Goal: Information Seeking & Learning: Learn about a topic

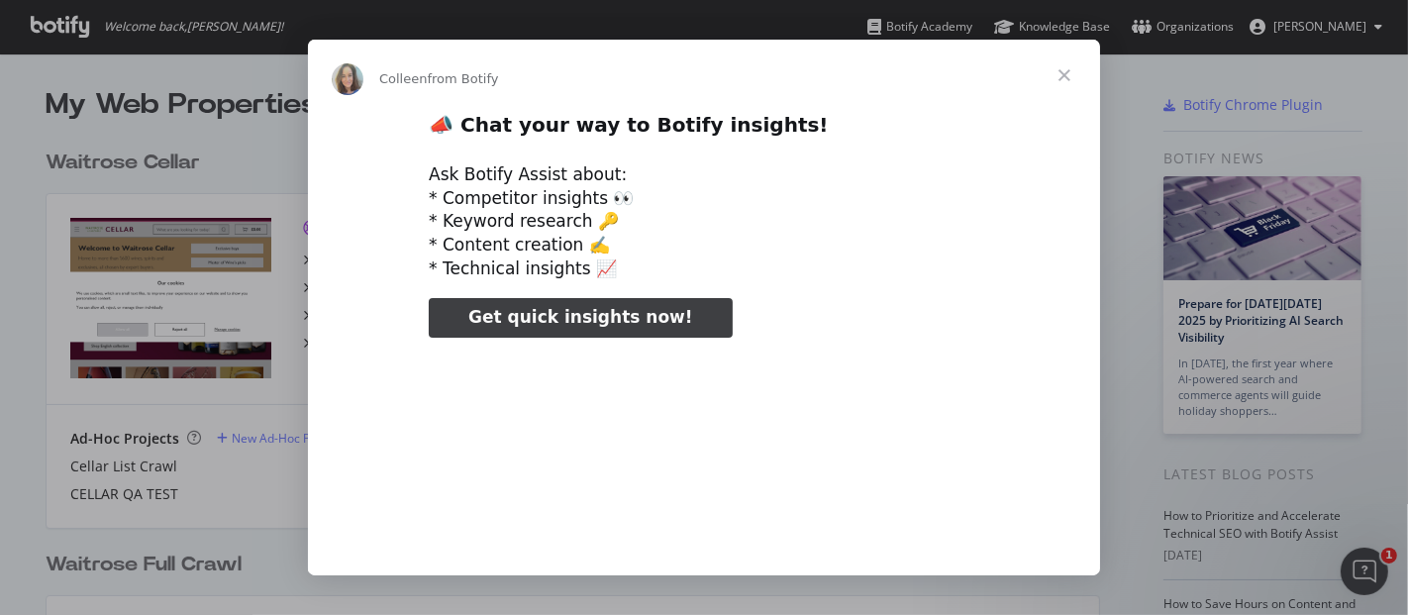
type input "73653"
click at [1073, 73] on span "Close" at bounding box center [1064, 75] width 71 height 71
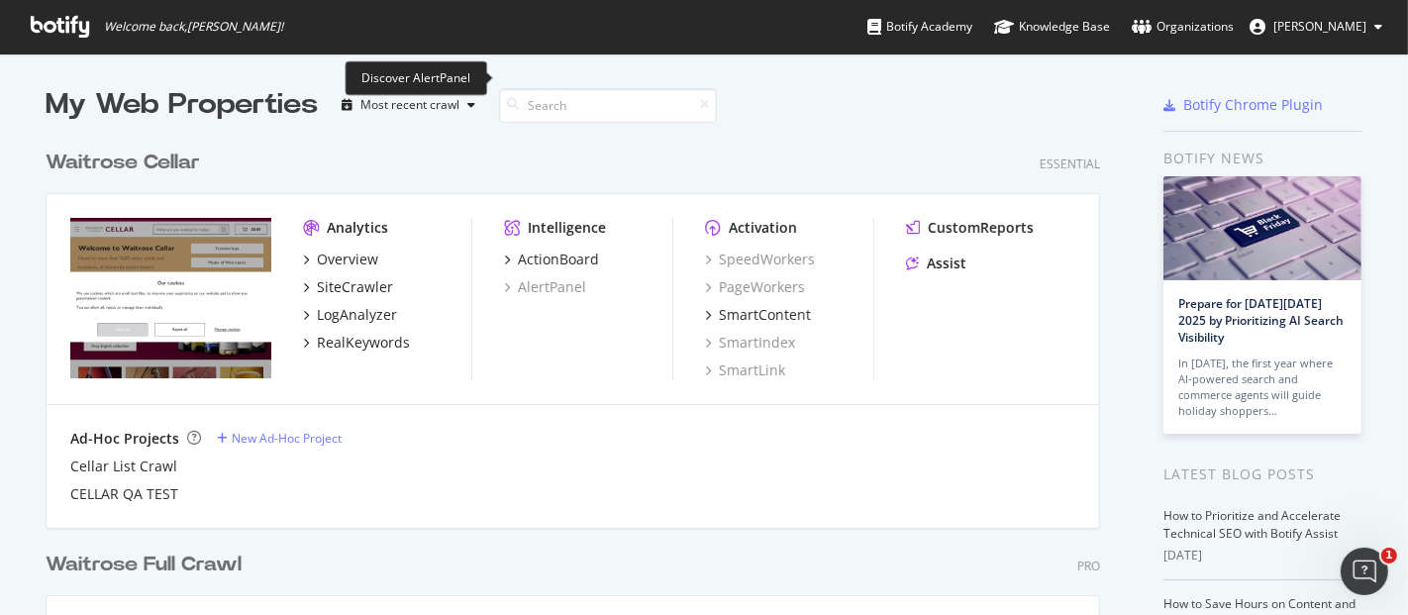
scroll to position [211, 0]
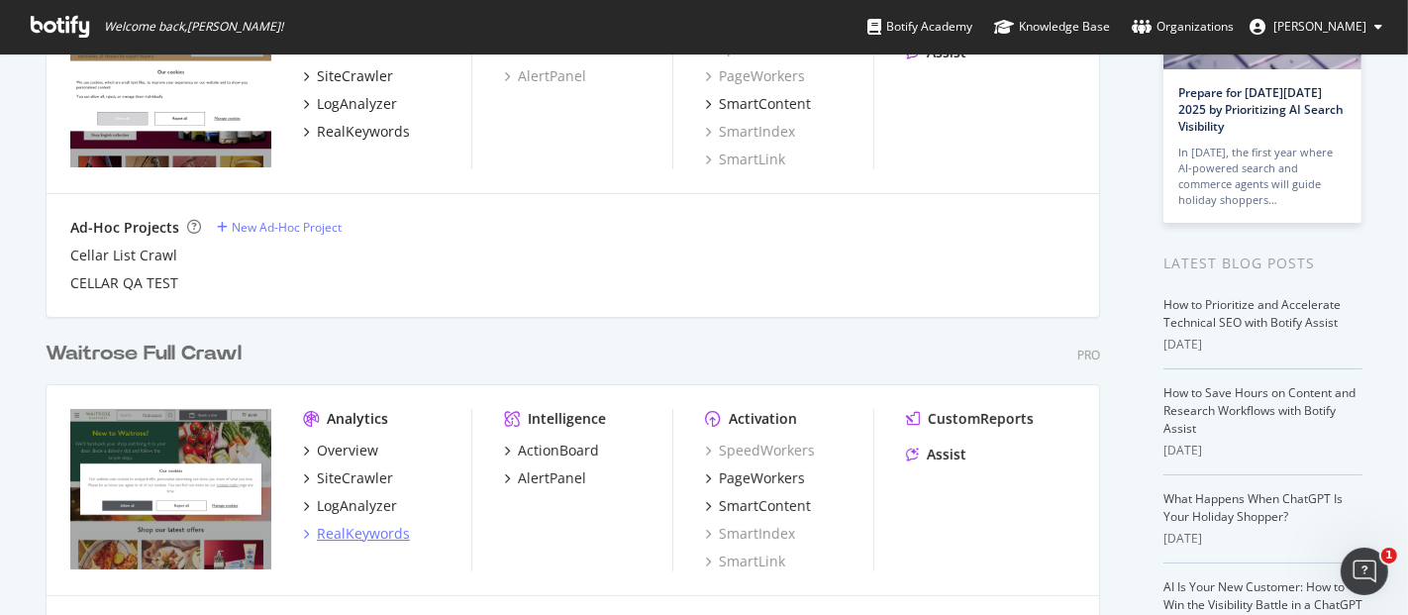
click at [359, 533] on div "RealKeywords" at bounding box center [363, 534] width 93 height 20
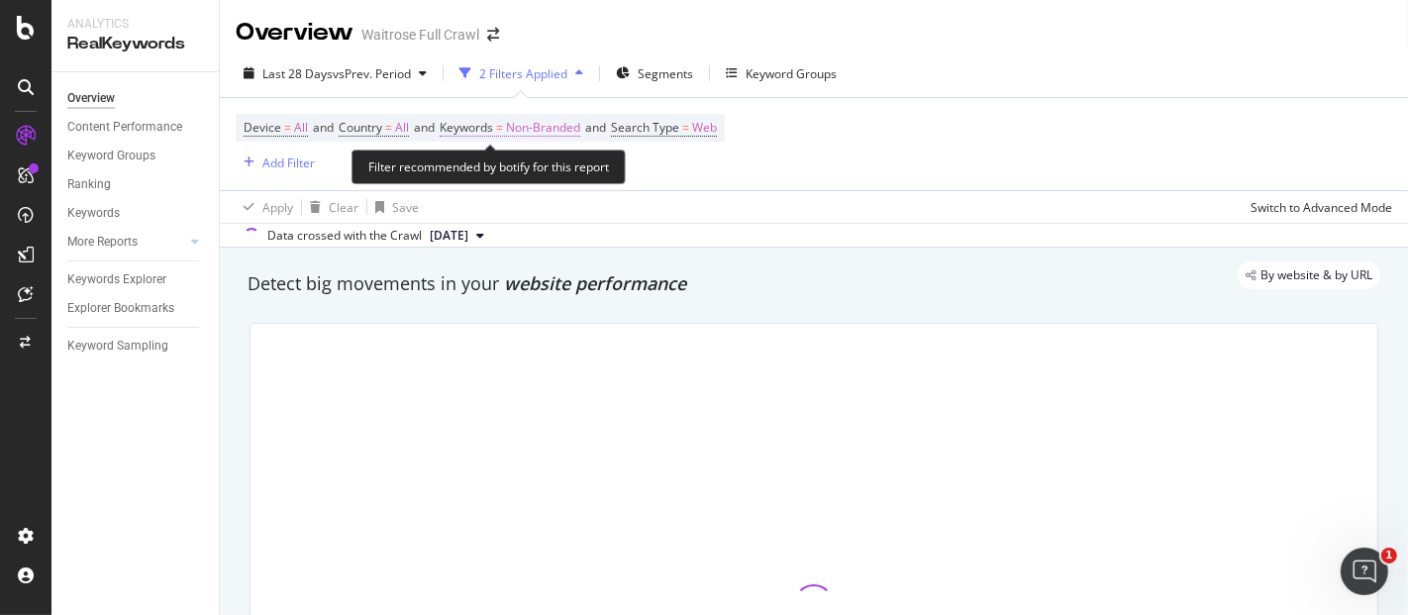
click at [546, 138] on span "Non-Branded" at bounding box center [543, 128] width 74 height 28
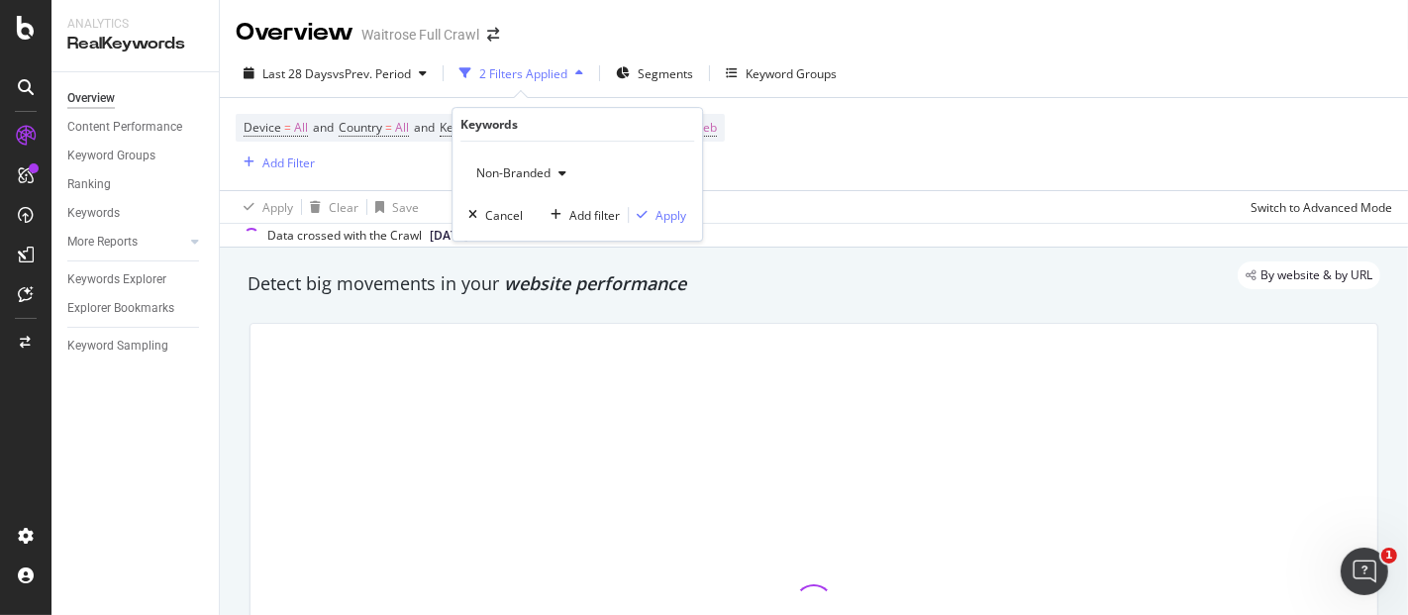
click at [548, 174] on span "Non-Branded" at bounding box center [509, 172] width 82 height 17
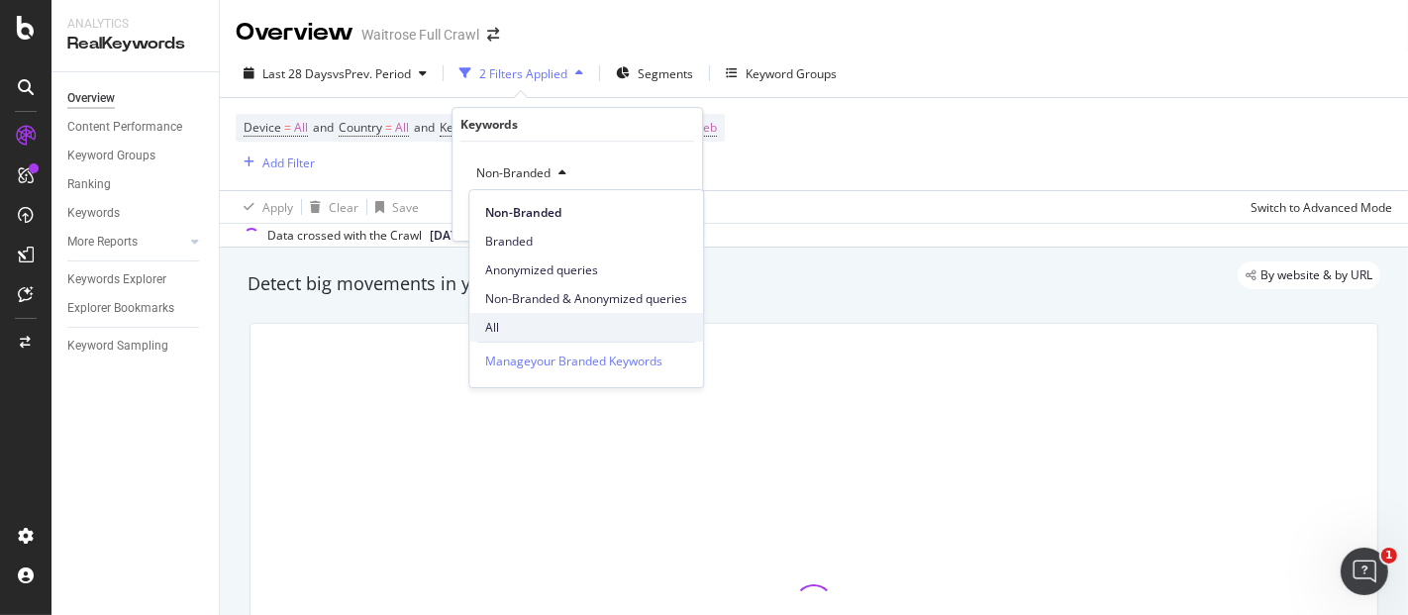
click at [521, 332] on span "All" at bounding box center [586, 328] width 202 height 18
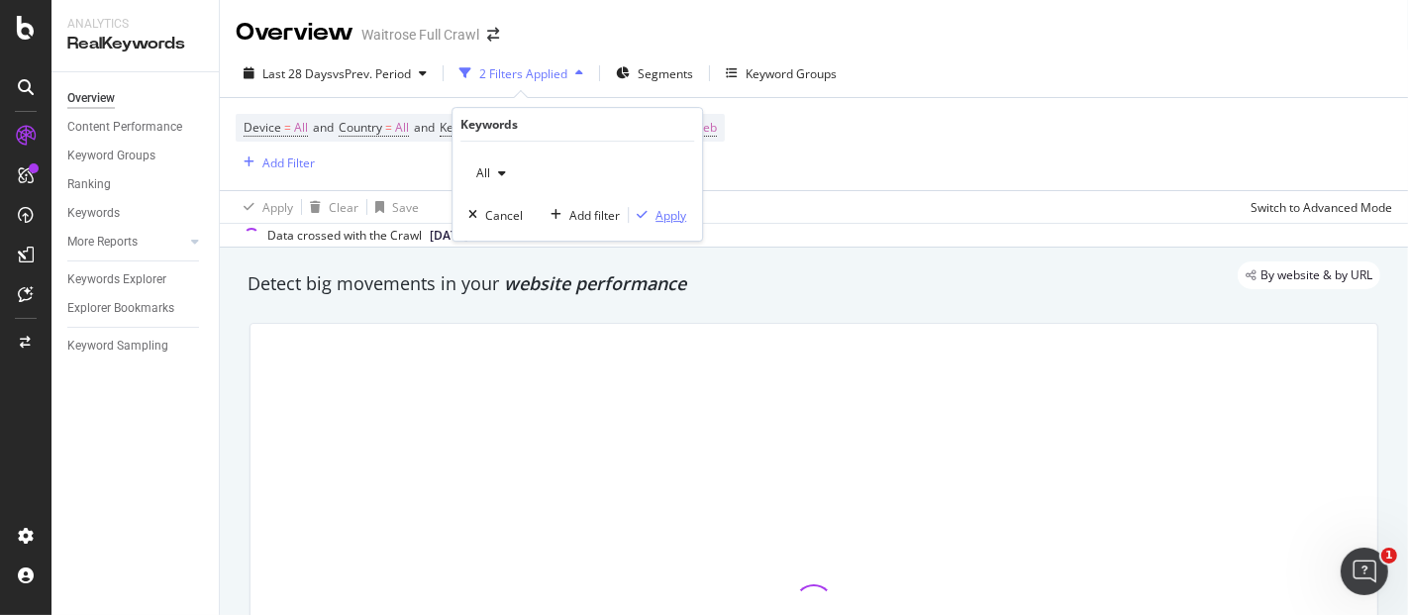
click at [675, 213] on div "Apply" at bounding box center [671, 215] width 31 height 17
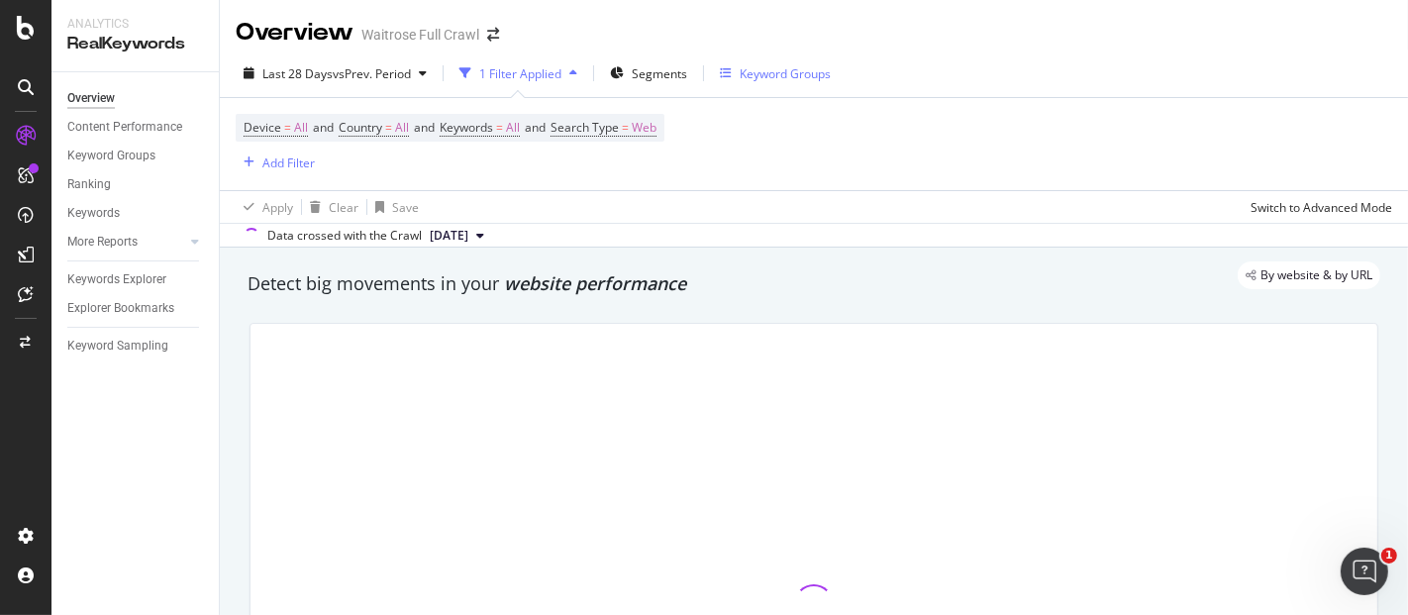
click at [788, 75] on div "Keyword Groups" at bounding box center [785, 73] width 91 height 17
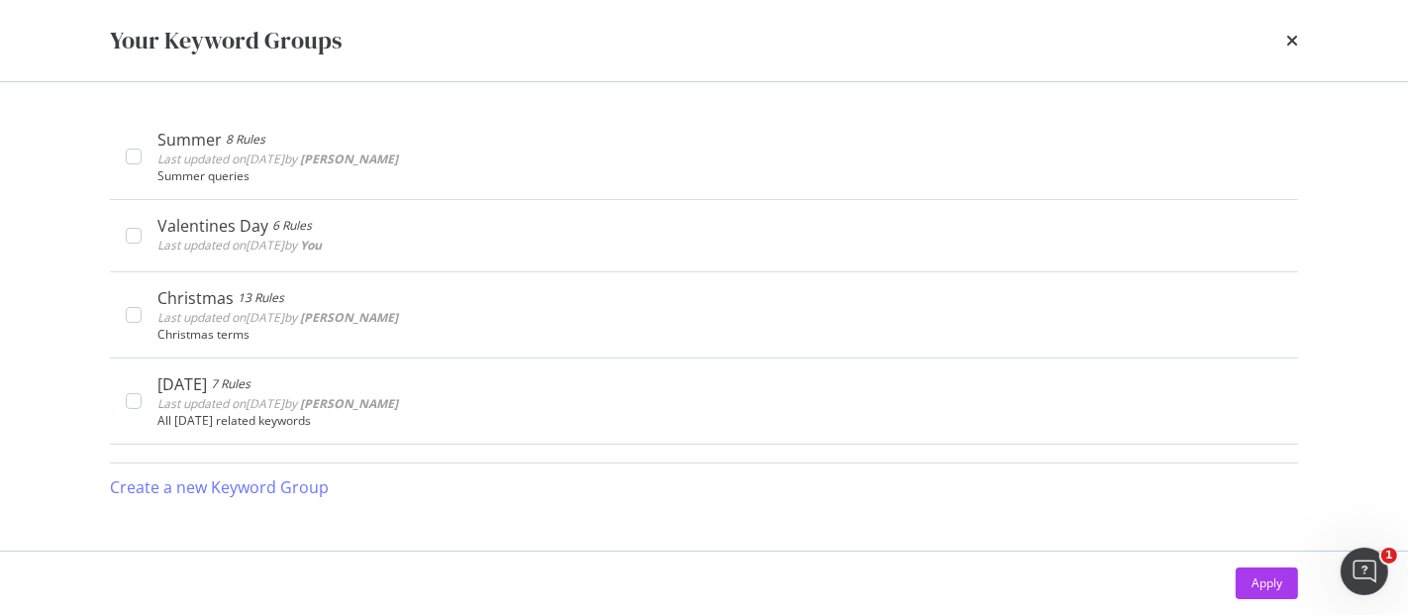
scroll to position [789, 0]
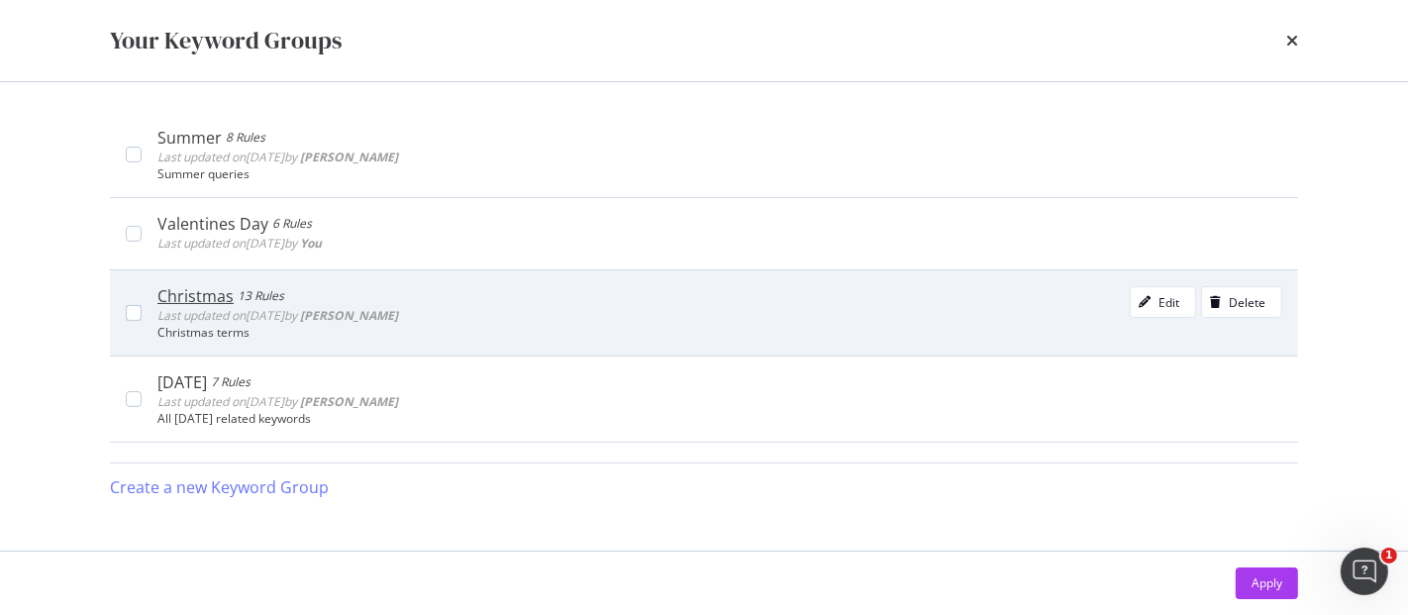
click at [552, 307] on div "Christmas 13 Rules Last updated on [DATE] by [PERSON_NAME] Edit Delete" at bounding box center [719, 306] width 1125 height 40
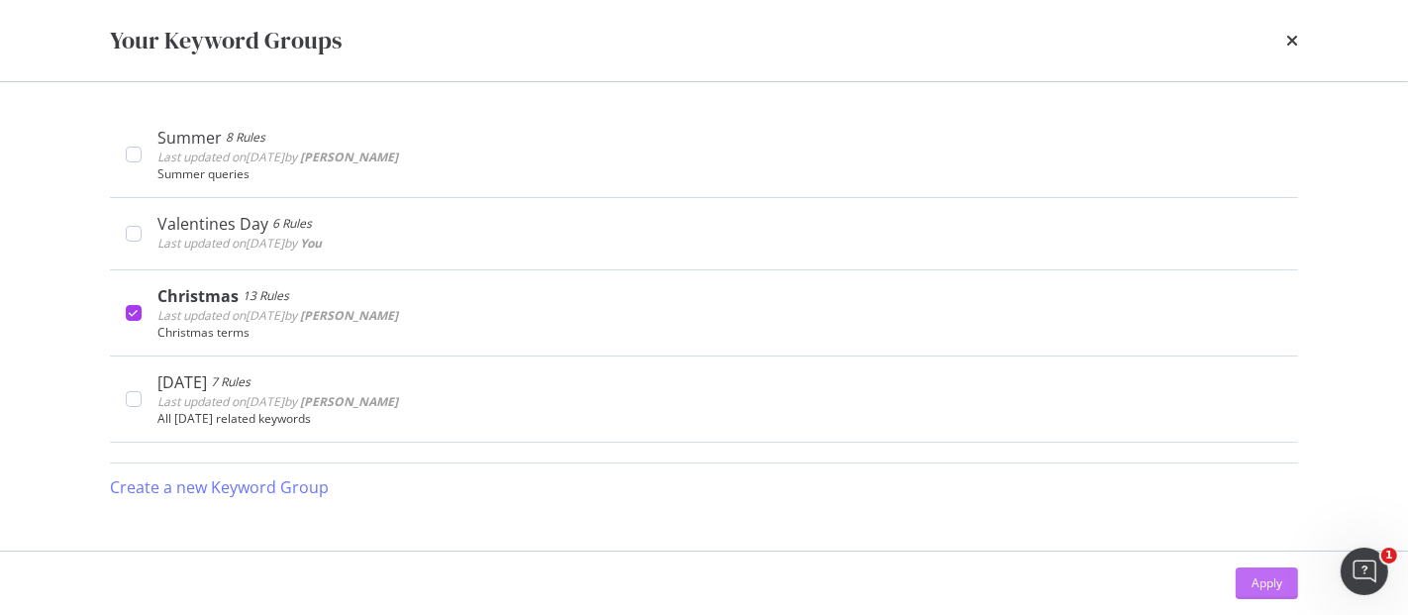
click at [1254, 576] on div "Apply" at bounding box center [1267, 582] width 31 height 17
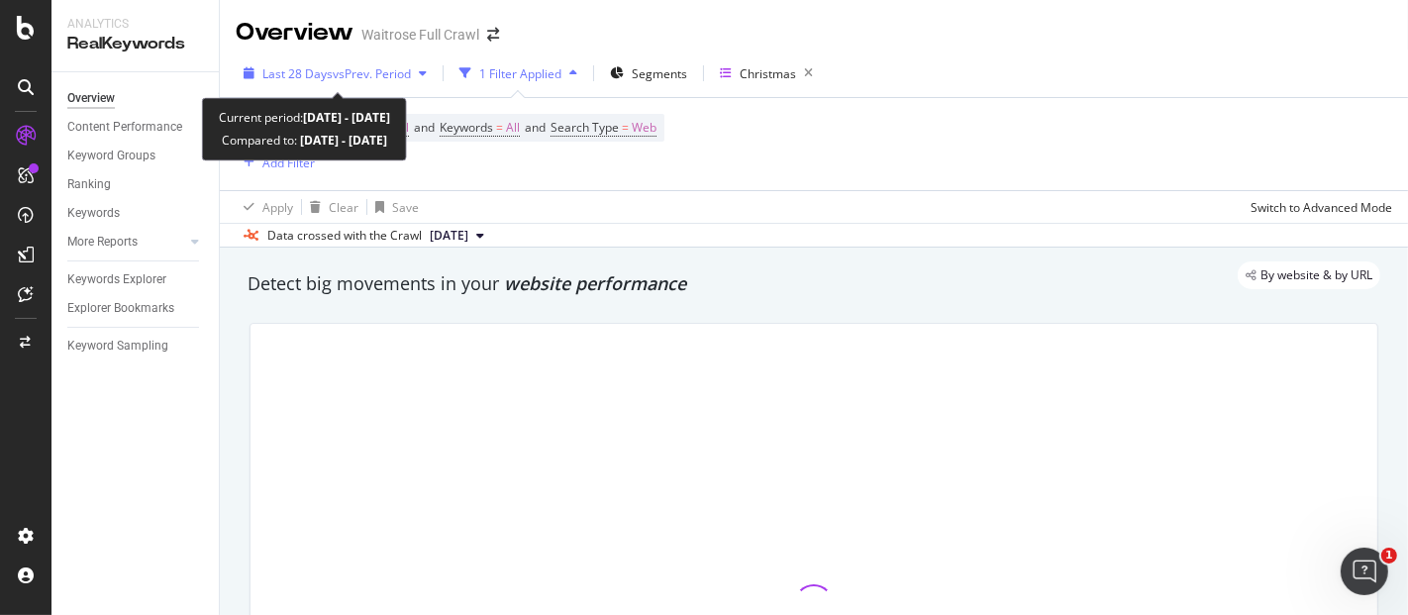
click at [393, 71] on span "vs Prev. Period" at bounding box center [372, 73] width 78 height 17
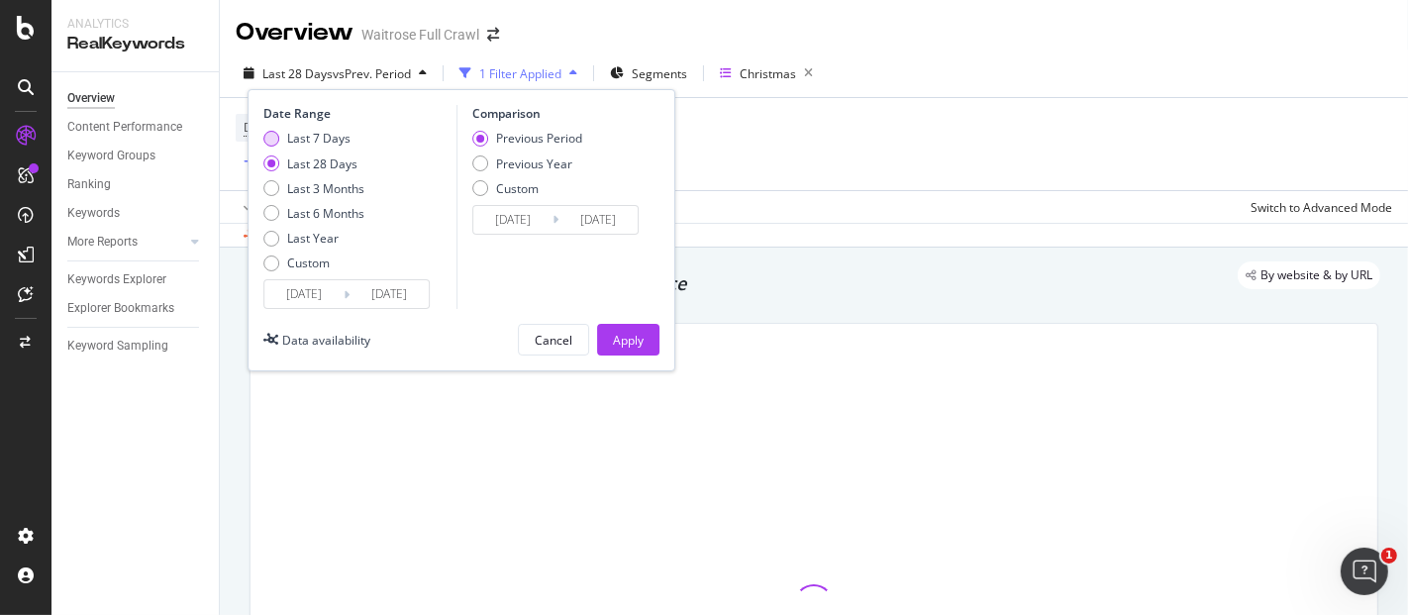
click at [327, 130] on div "Last 7 Days" at bounding box center [318, 138] width 63 height 17
type input "[DATE]"
click at [613, 332] on div "Apply" at bounding box center [628, 340] width 31 height 17
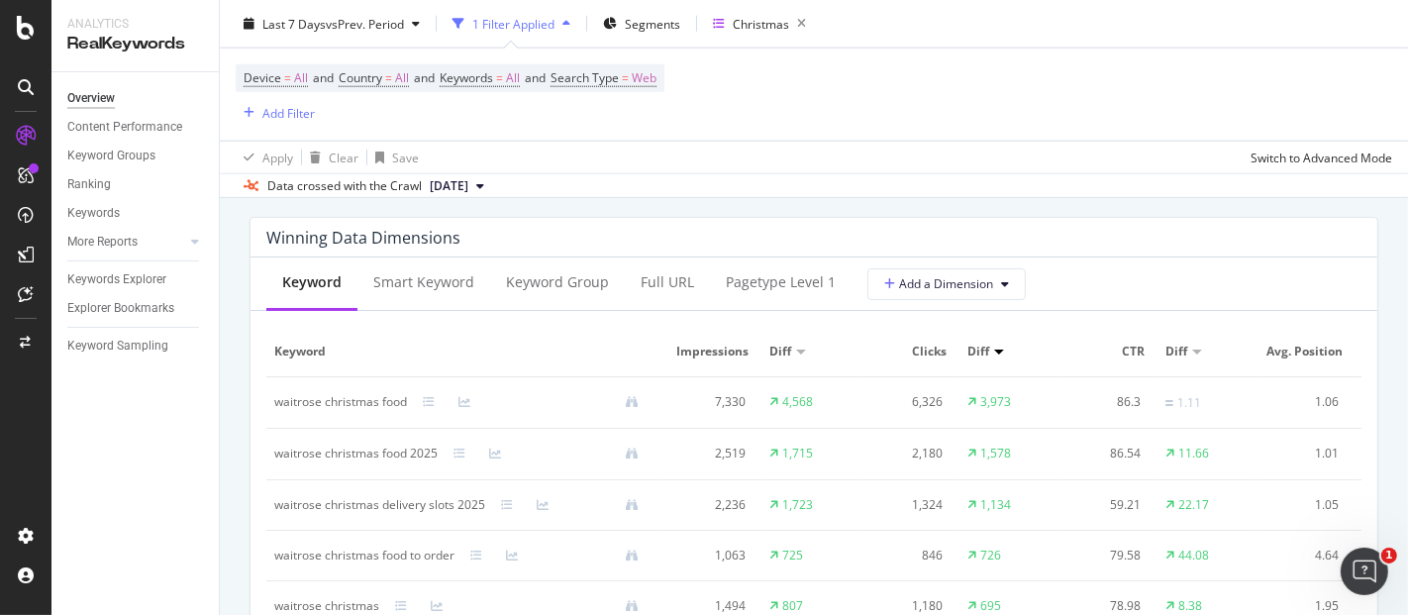
scroll to position [1774, 0]
click at [763, 267] on div "pagetype Level 1" at bounding box center [781, 283] width 142 height 54
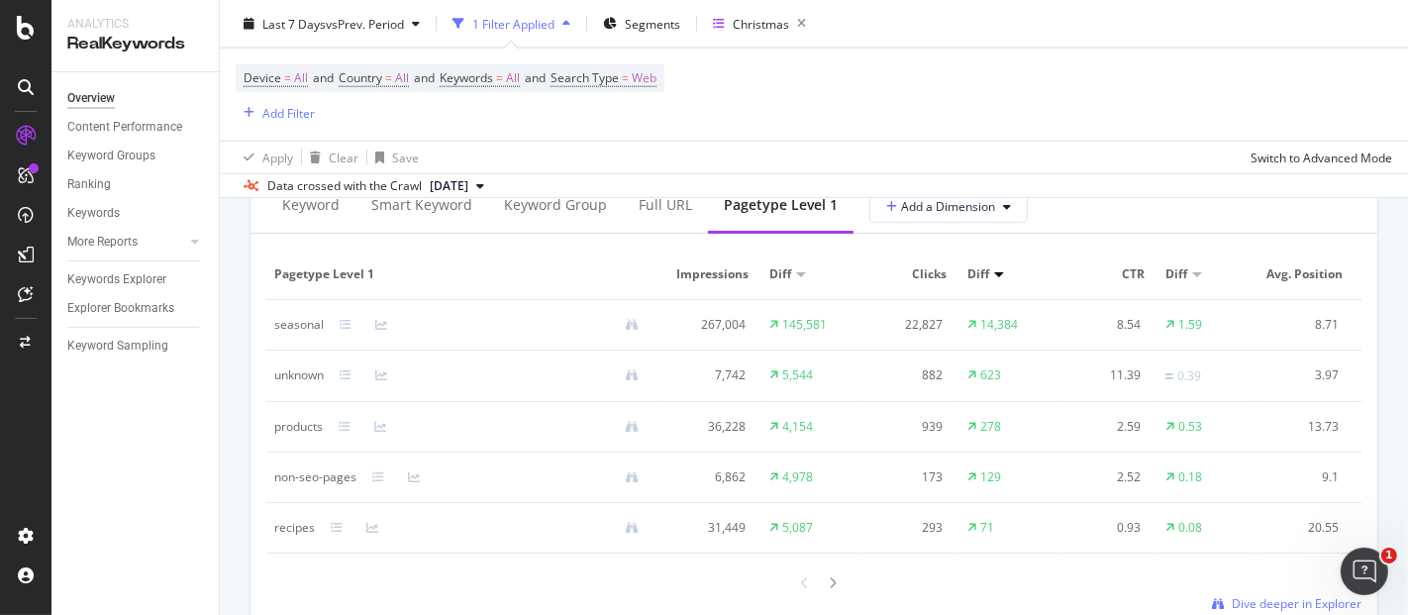
scroll to position [1873, 0]
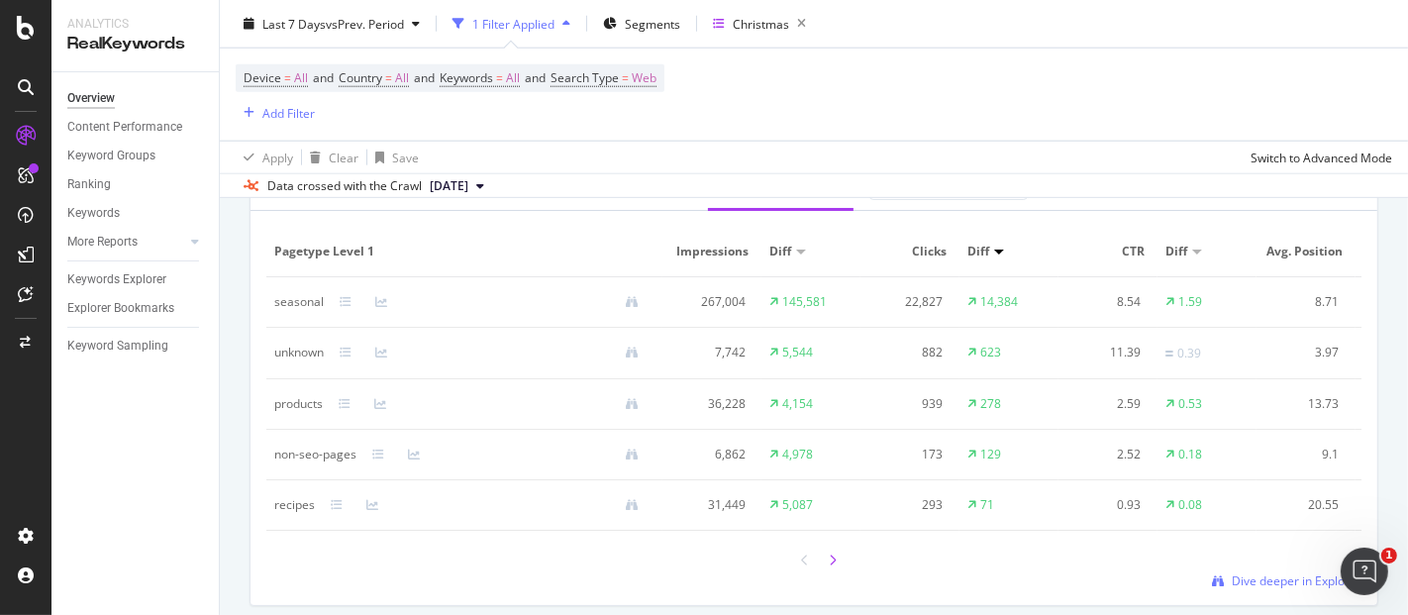
click at [829, 566] on icon at bounding box center [833, 561] width 8 height 12
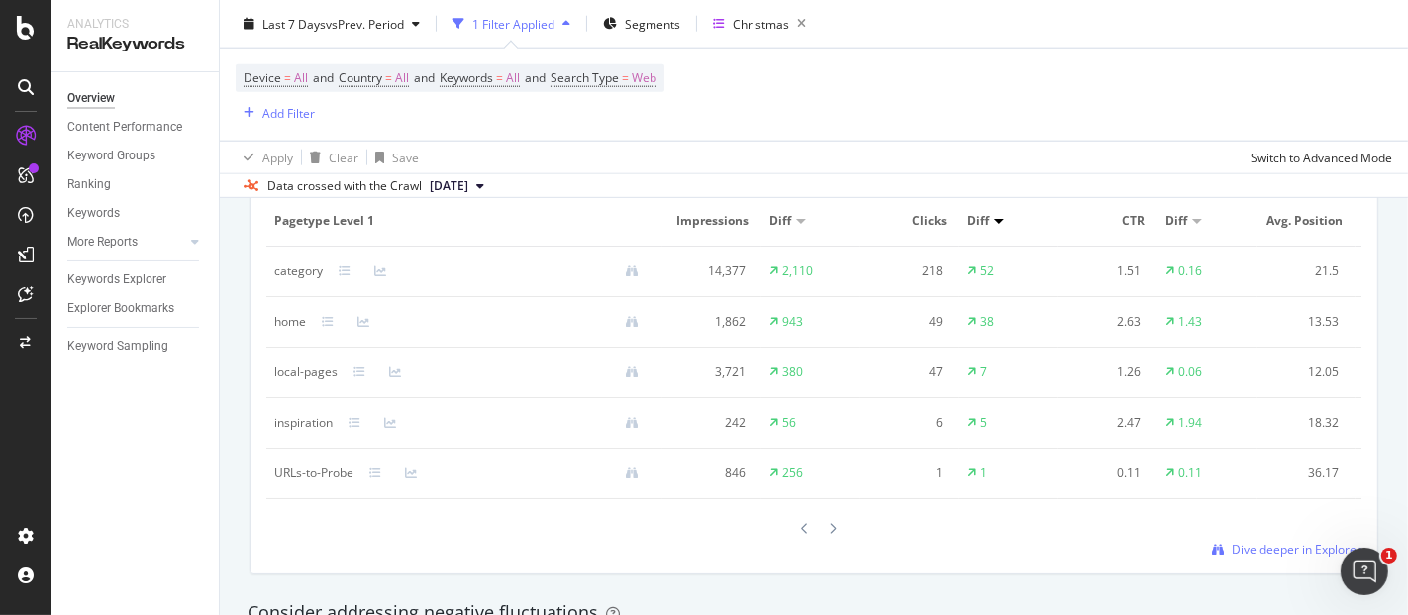
scroll to position [1902, 0]
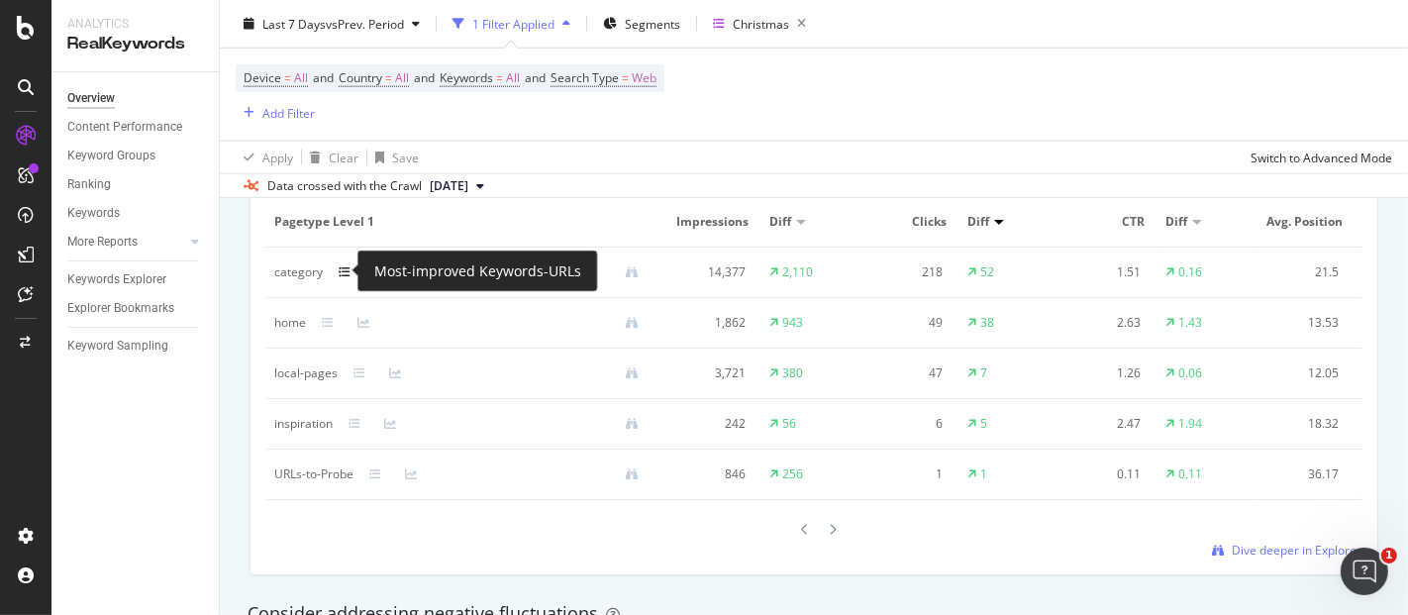
click at [342, 272] on icon at bounding box center [345, 272] width 12 height 12
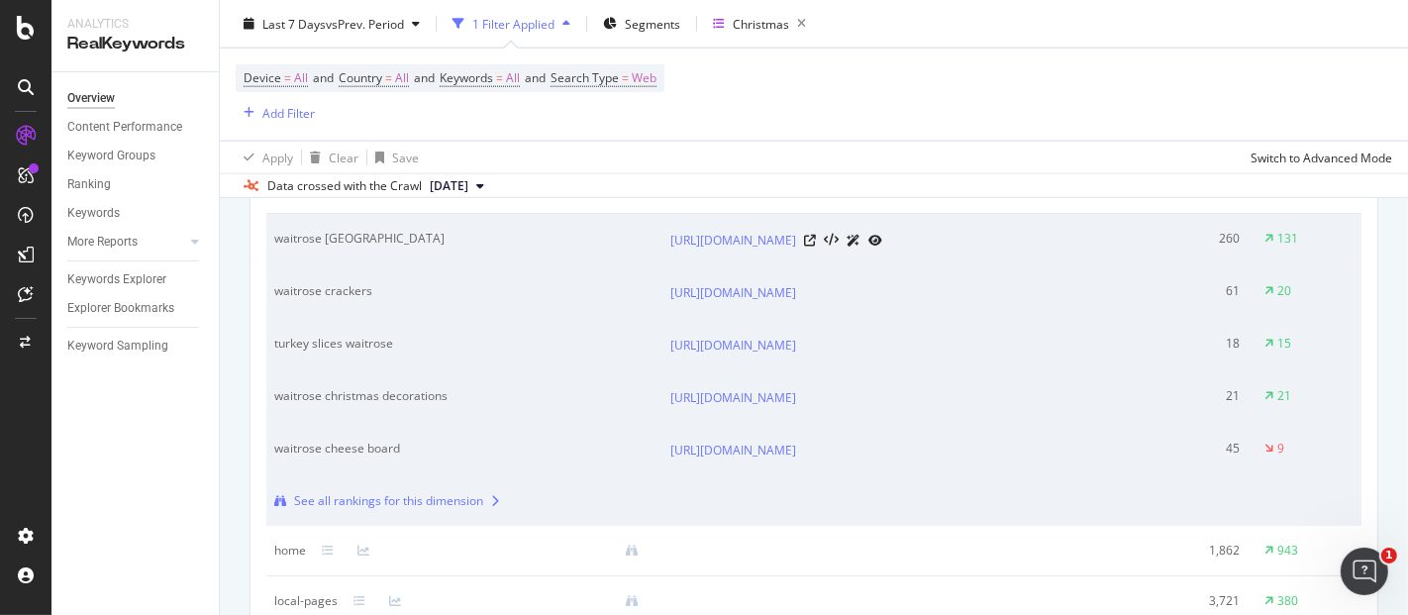
scroll to position [1946, 0]
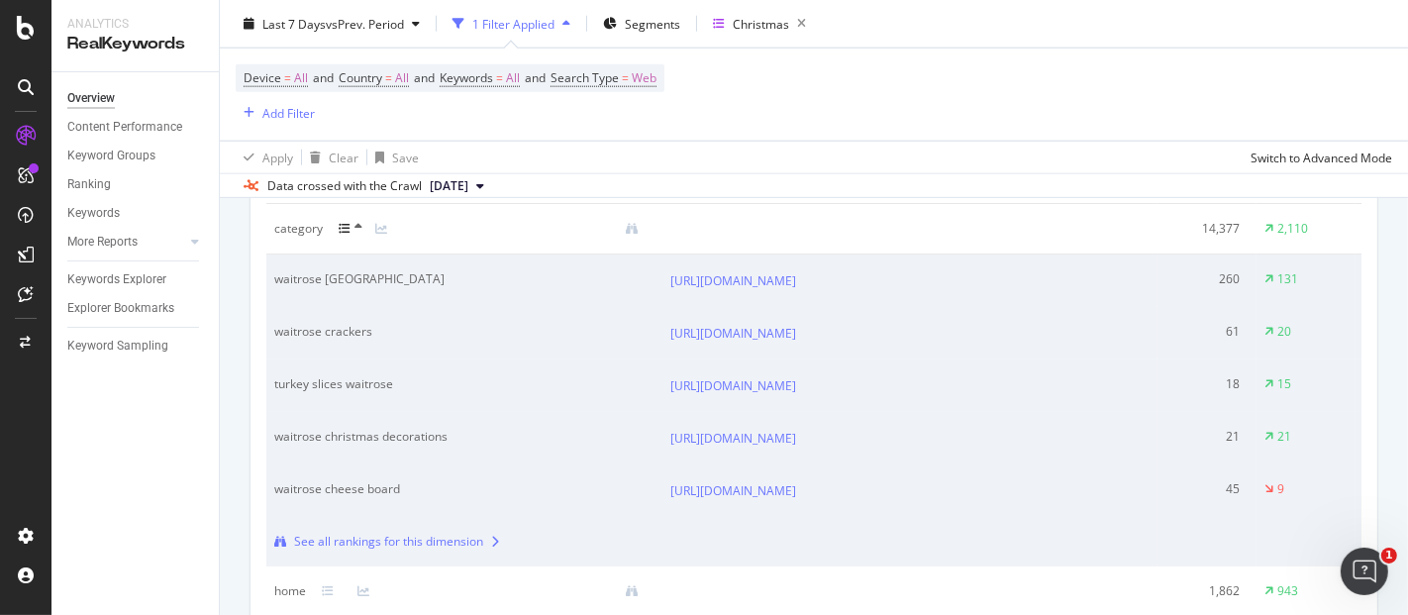
click at [357, 225] on icon at bounding box center [359, 227] width 8 height 12
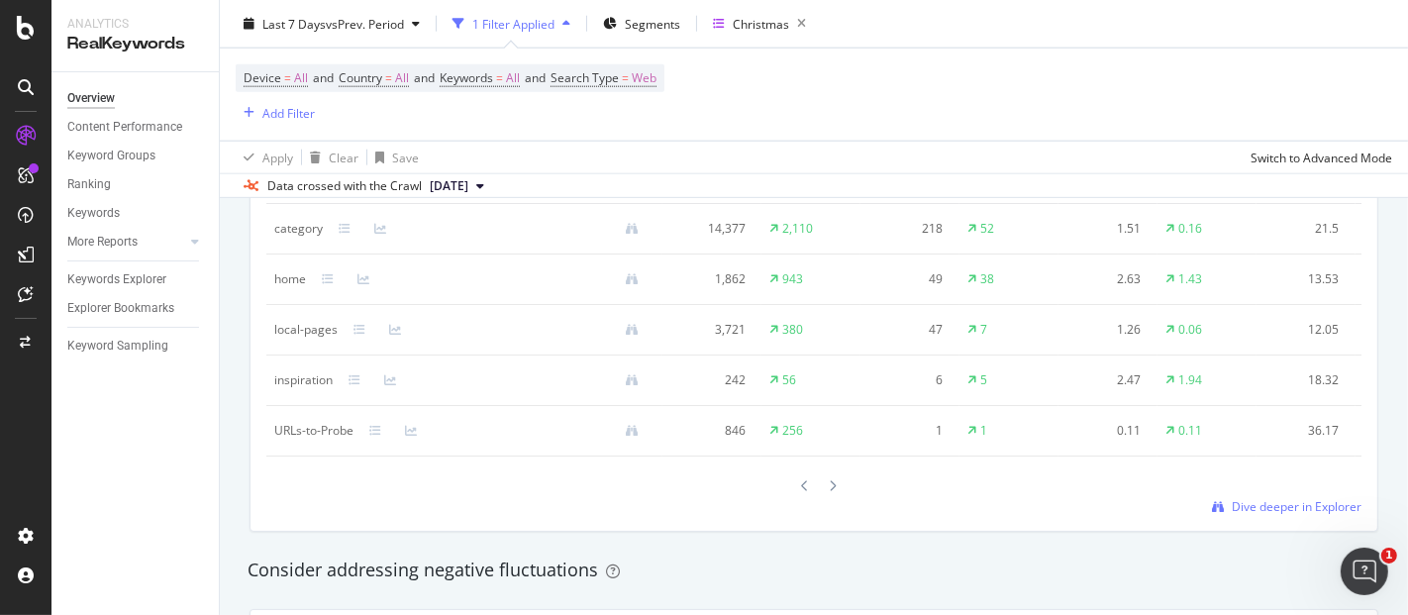
scroll to position [1911, 0]
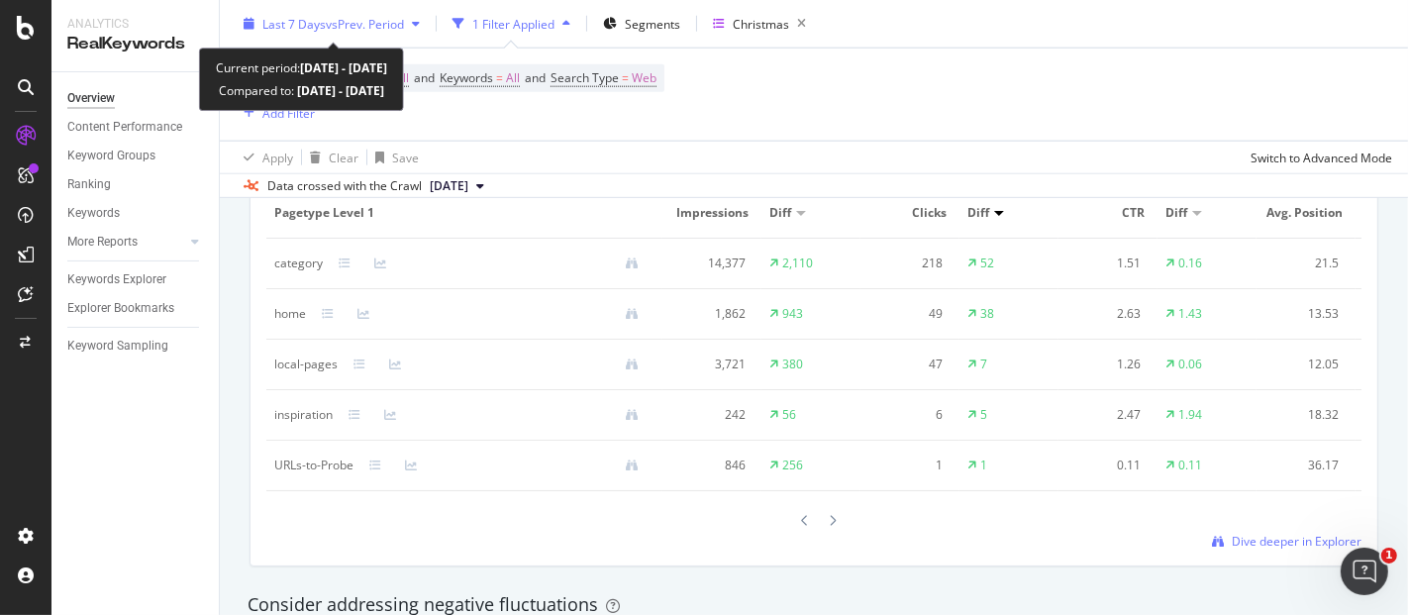
click at [404, 22] on span "vs Prev. Period" at bounding box center [365, 23] width 78 height 17
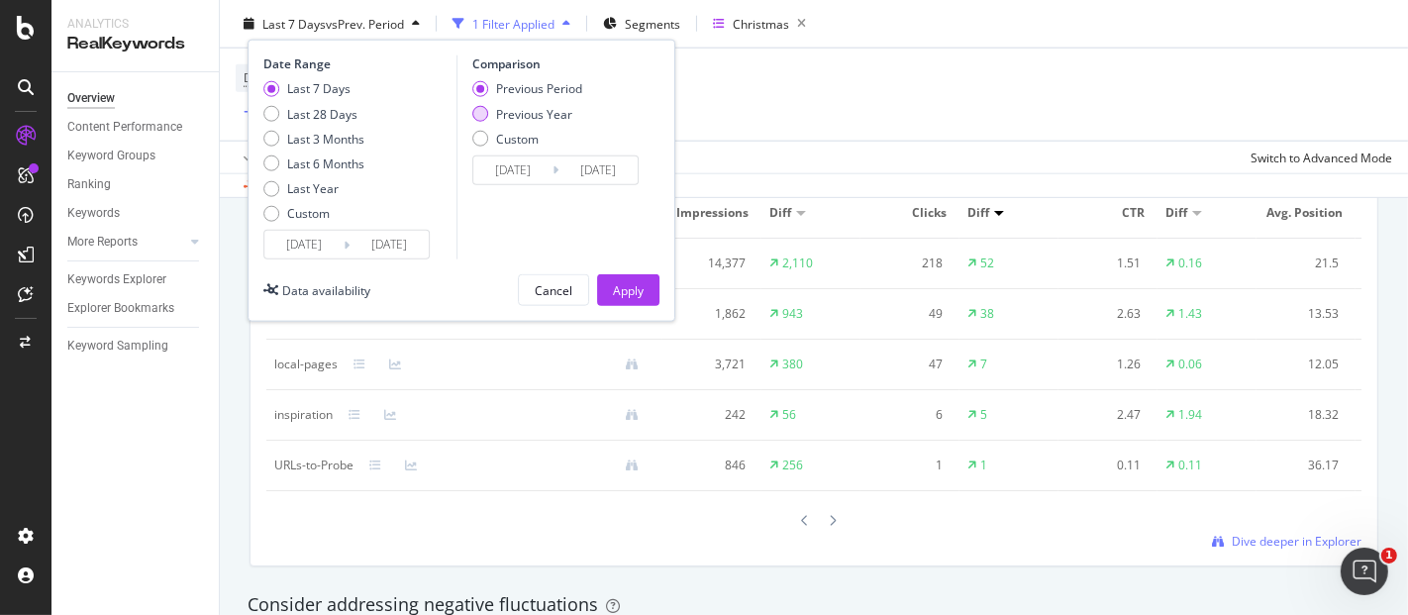
click at [497, 112] on div "Previous Year" at bounding box center [534, 113] width 76 height 17
type input "[DATE]"
click at [622, 282] on div "Apply" at bounding box center [628, 289] width 31 height 17
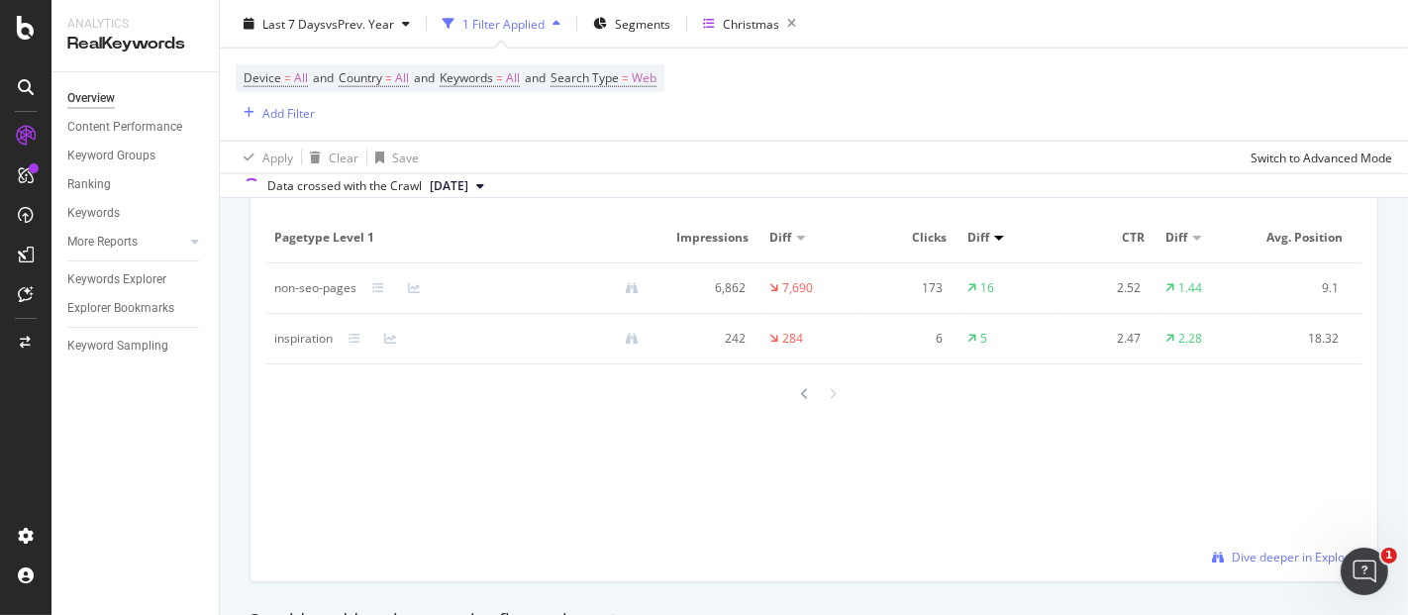
scroll to position [1973, 0]
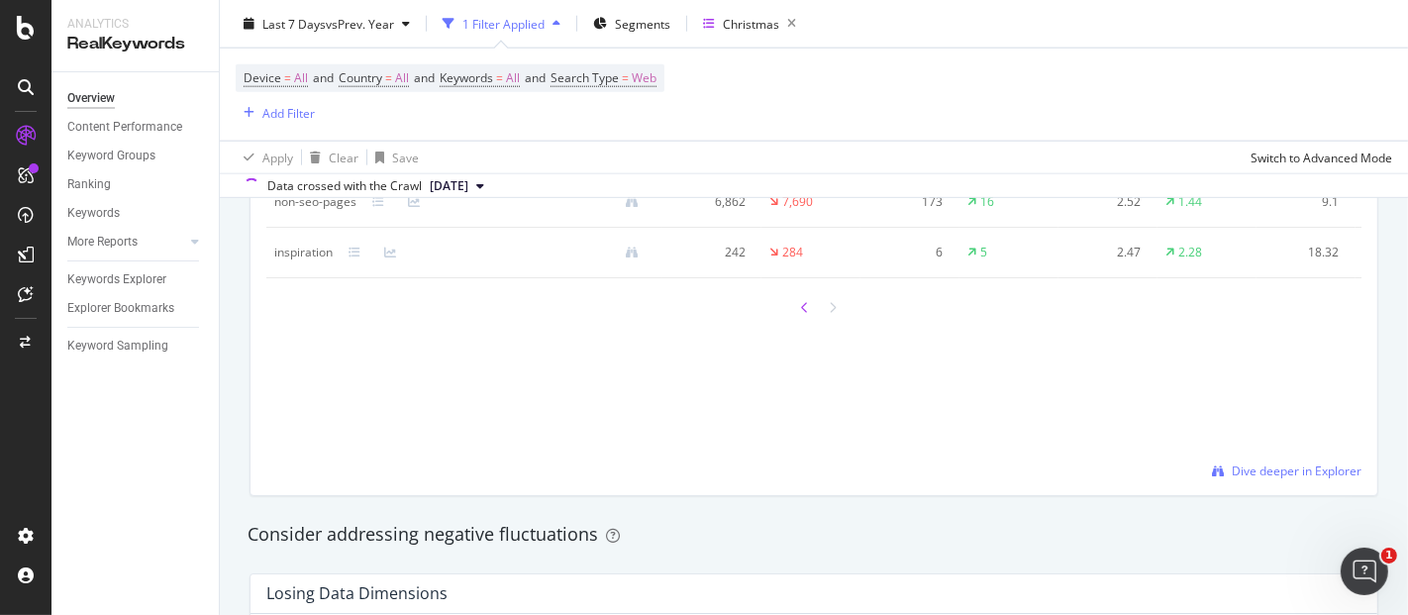
click at [801, 314] on icon at bounding box center [805, 308] width 8 height 12
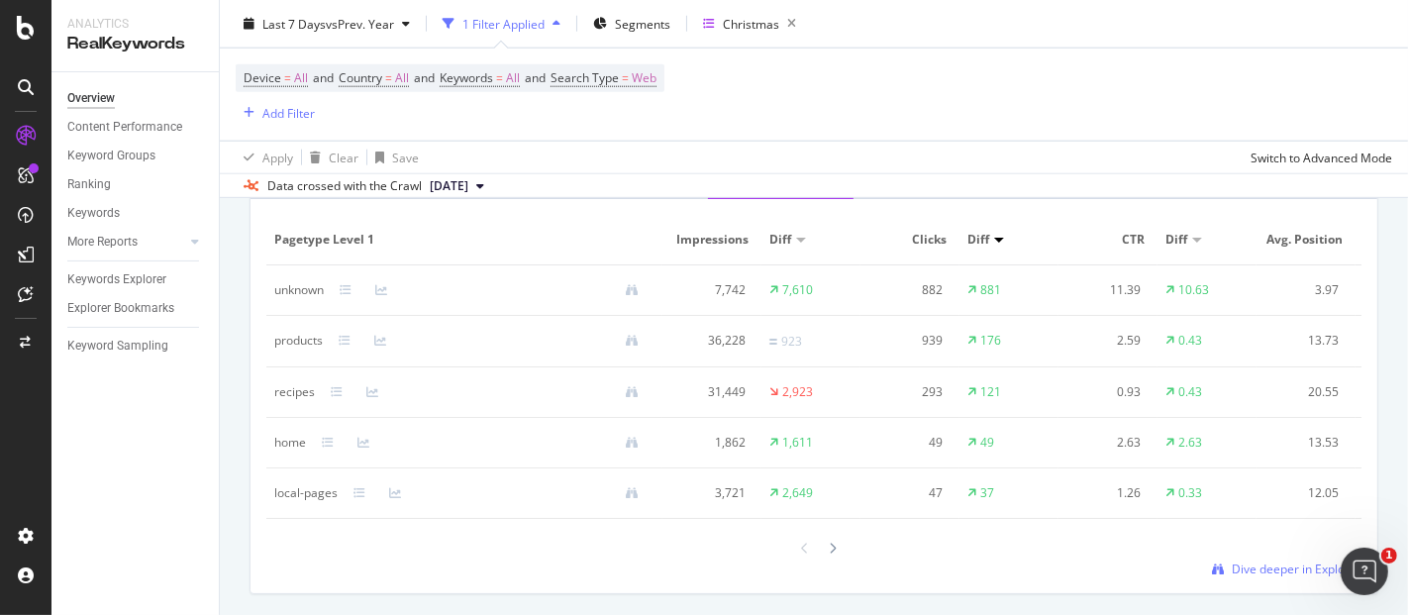
scroll to position [1884, 0]
click at [829, 562] on div at bounding box center [833, 549] width 18 height 27
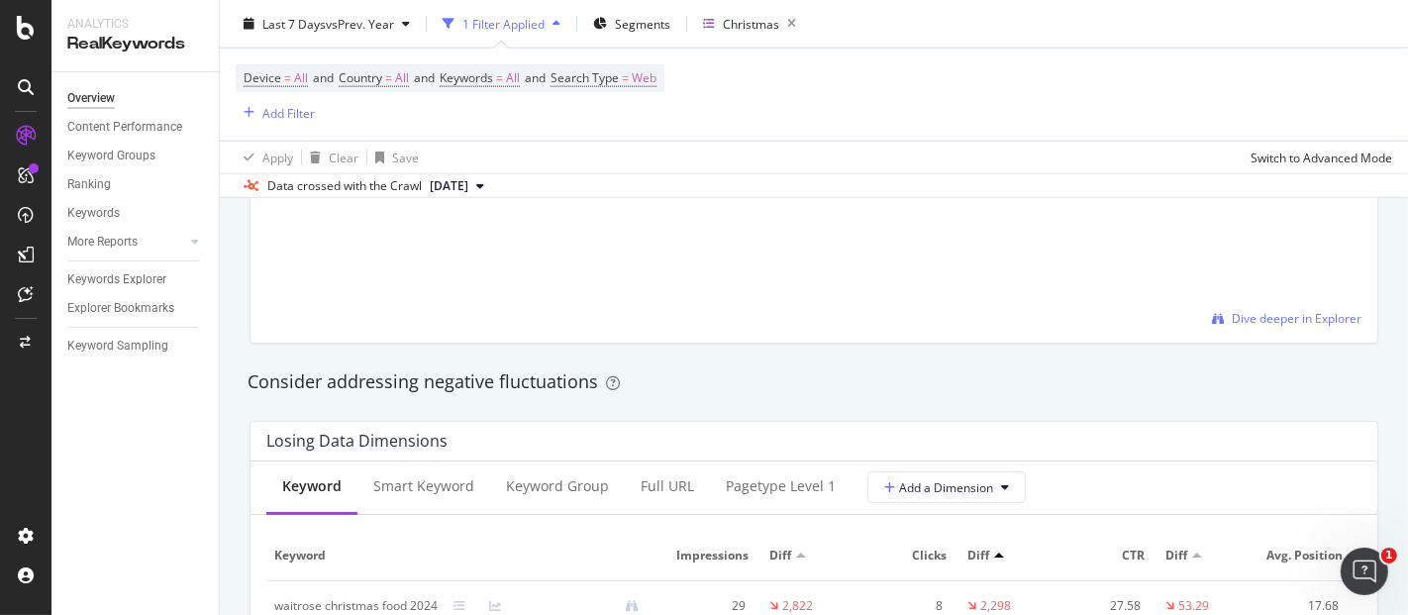
scroll to position [2243, 0]
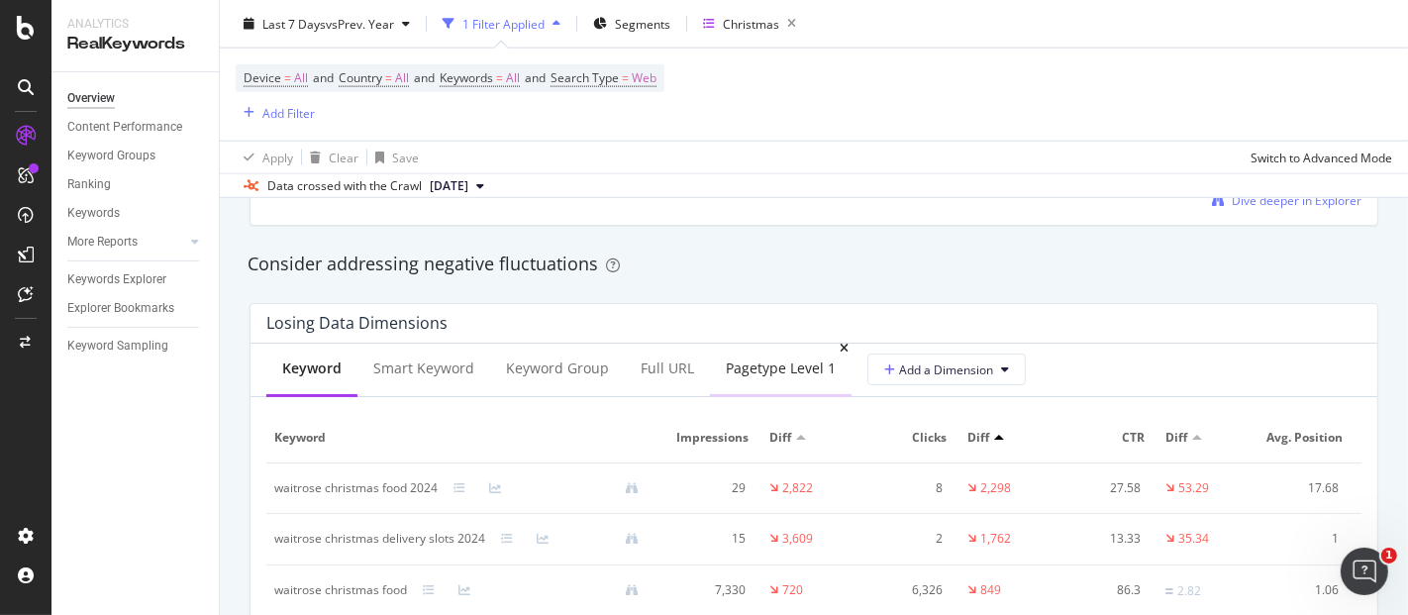
click at [766, 366] on div "pagetype Level 1" at bounding box center [781, 369] width 110 height 20
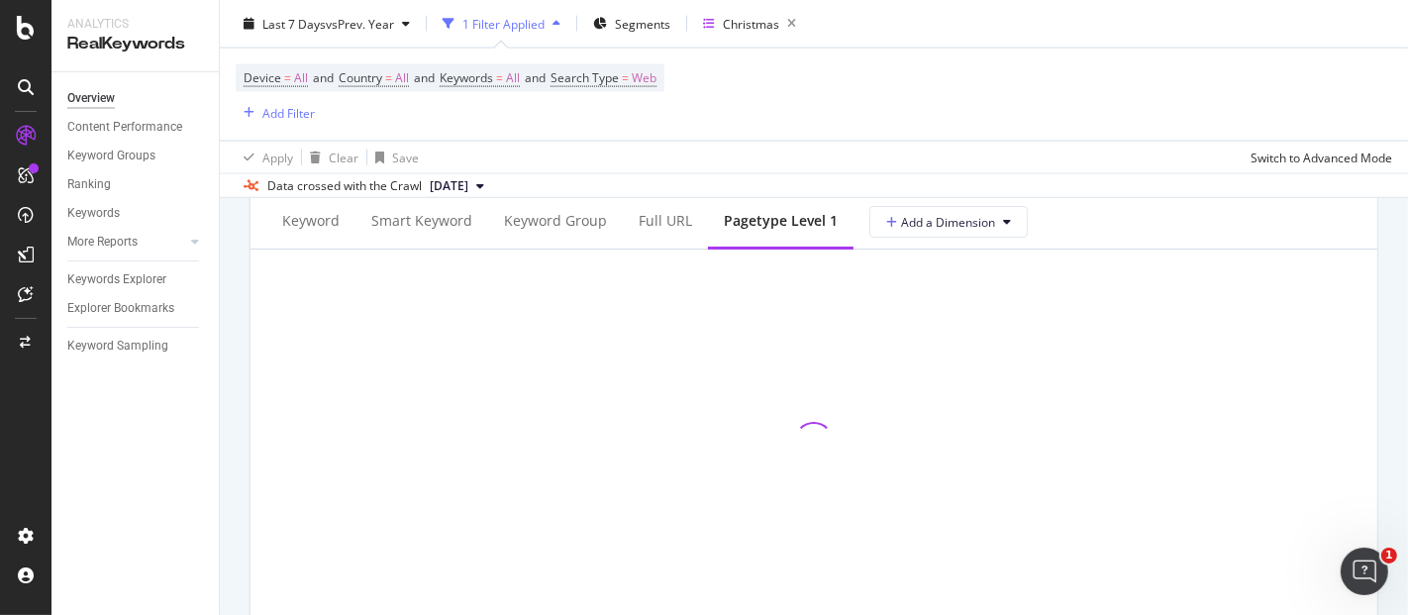
scroll to position [2392, 0]
